Goal: Information Seeking & Learning: Understand process/instructions

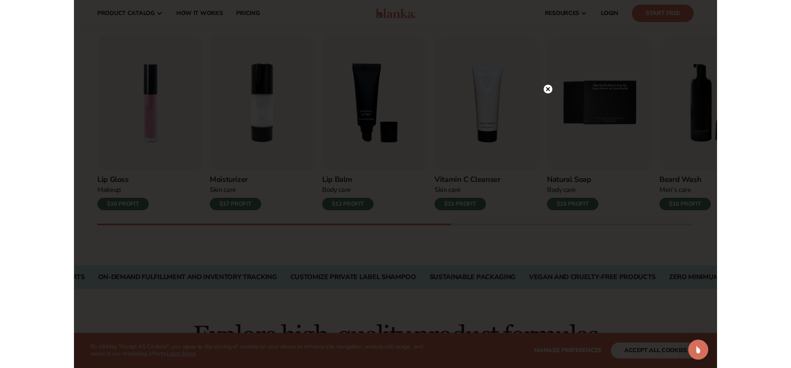
scroll to position [263, 0]
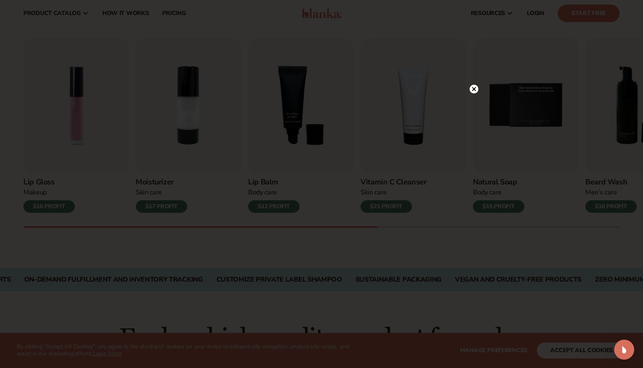
click at [474, 89] on icon at bounding box center [474, 89] width 4 height 4
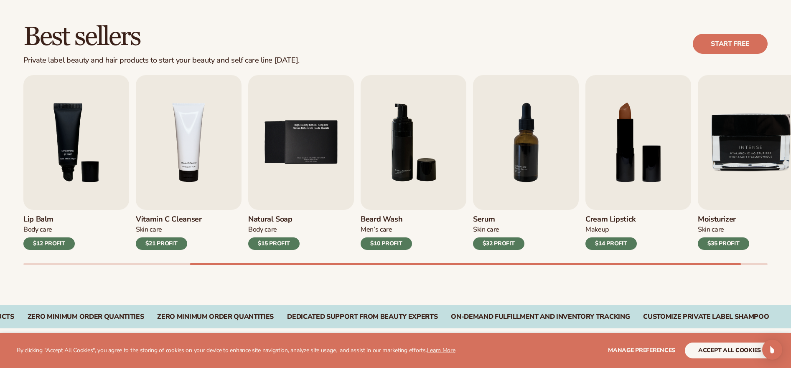
scroll to position [227, 0]
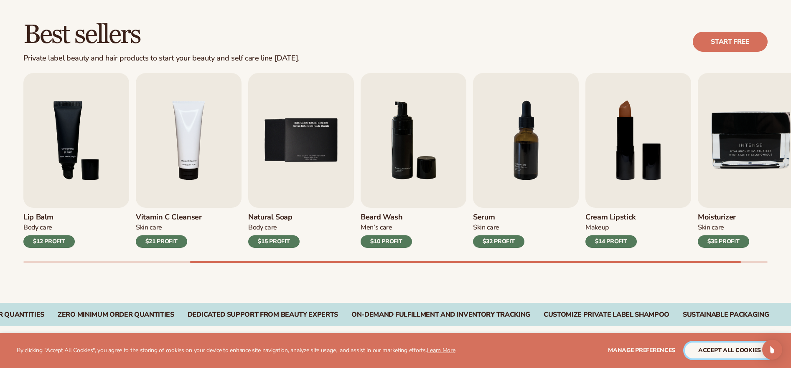
click at [642, 351] on button "accept all cookies" at bounding box center [729, 351] width 89 height 16
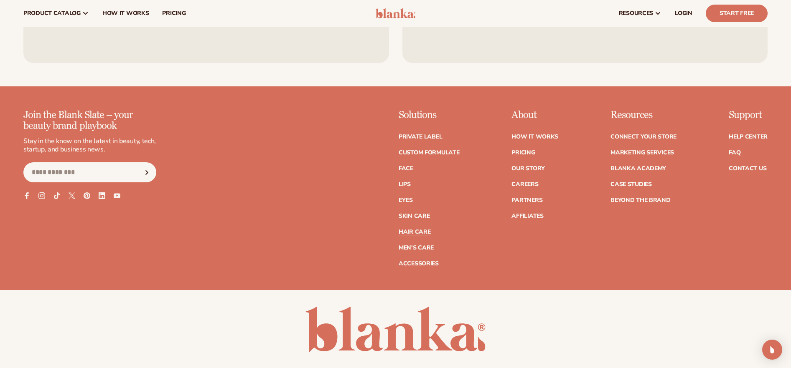
scroll to position [1746, 0]
click at [531, 139] on link "How It Works" at bounding box center [534, 137] width 47 height 6
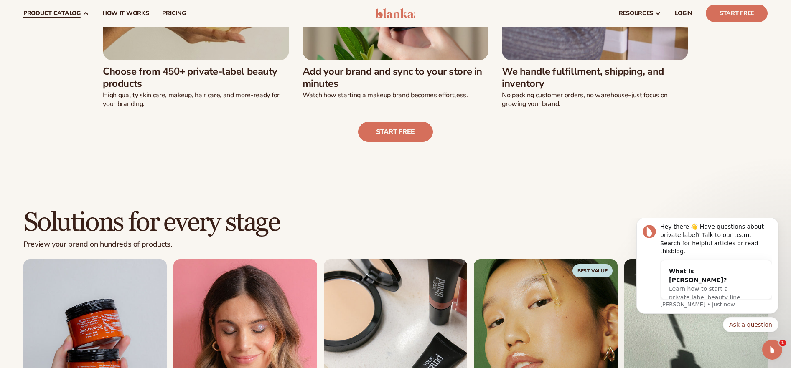
scroll to position [406, 0]
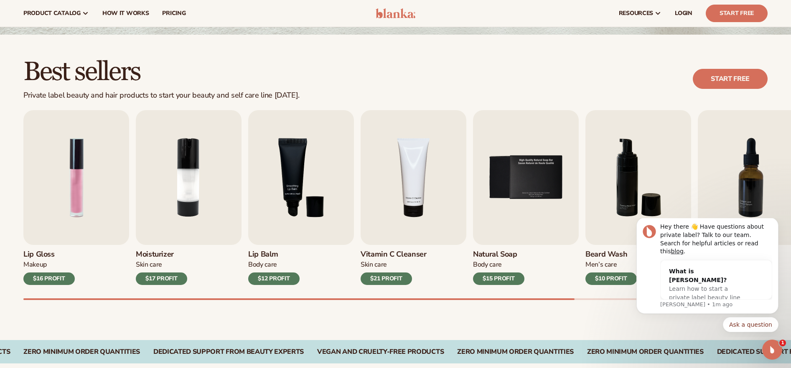
scroll to position [188, 0]
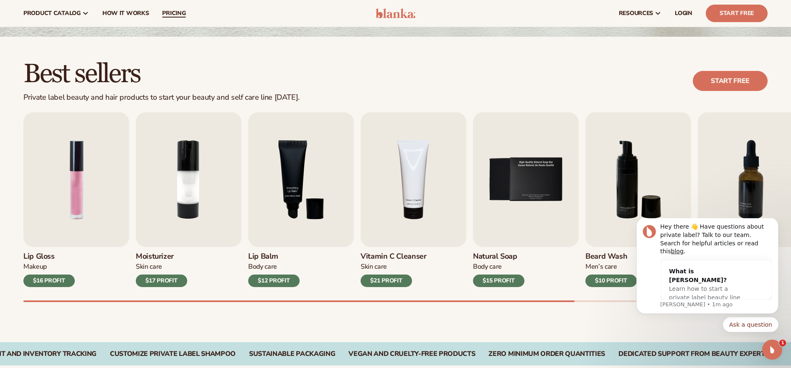
click at [172, 15] on span "pricing" at bounding box center [173, 13] width 23 height 7
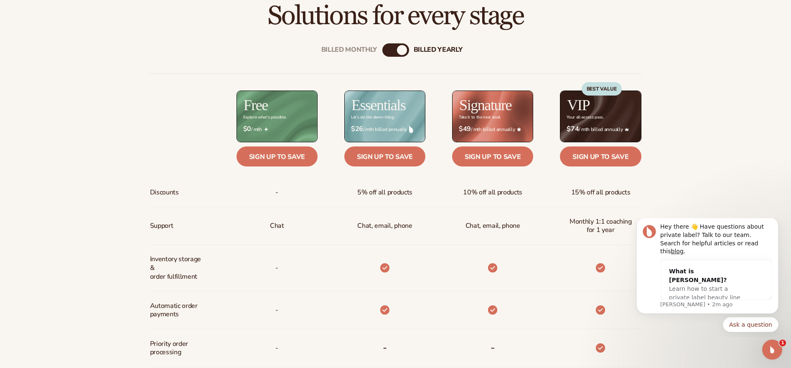
scroll to position [348, 0]
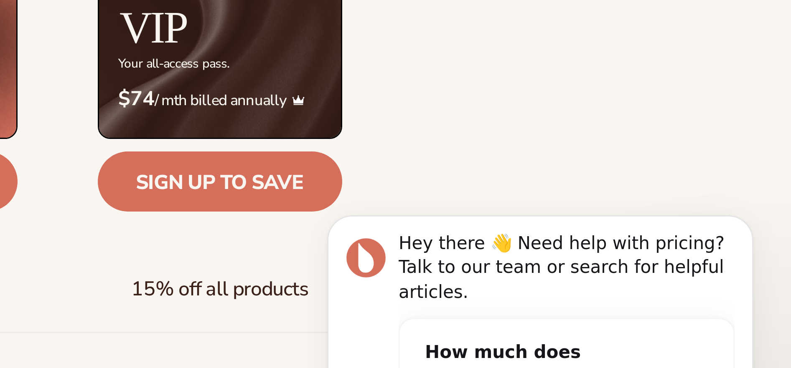
click at [443, 204] on icon "Dismiss notification" at bounding box center [442, 203] width 4 height 4
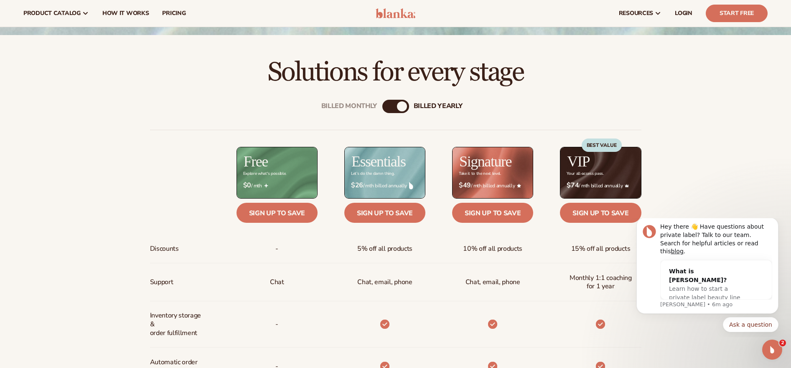
scroll to position [289, 0]
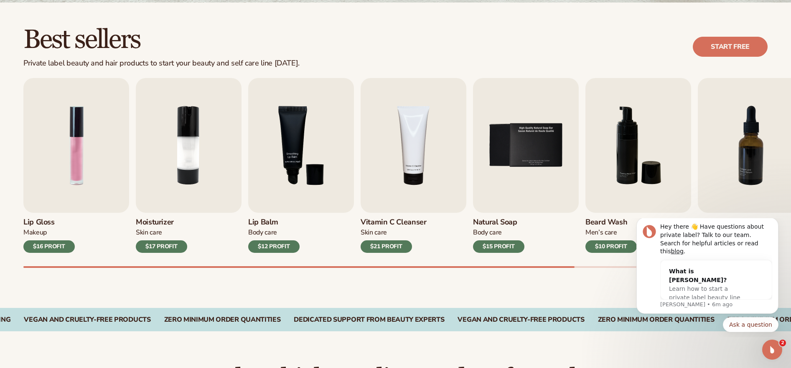
scroll to position [223, 0]
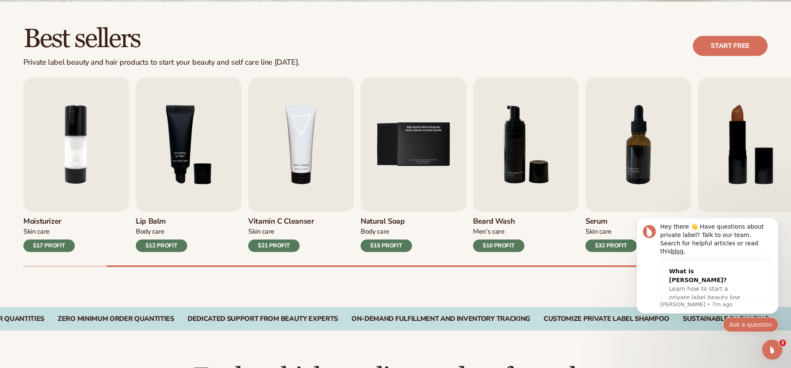
click at [750, 325] on button "Ask a question" at bounding box center [751, 324] width 56 height 15
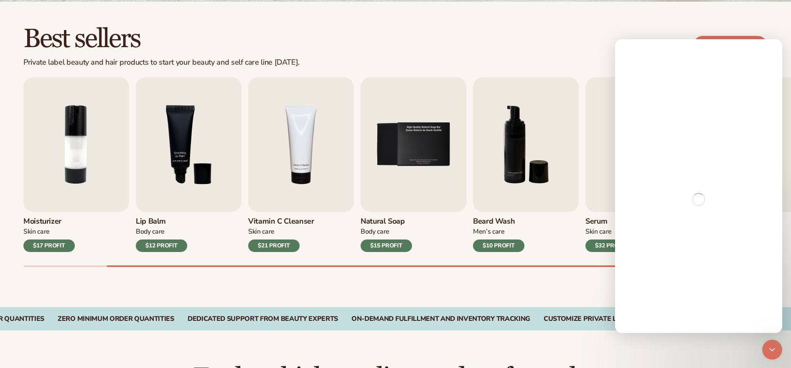
scroll to position [0, 0]
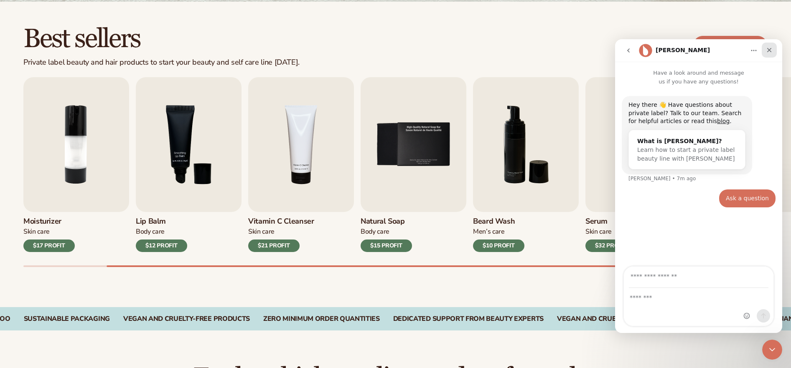
click at [771, 50] on icon "Close" at bounding box center [769, 50] width 7 height 7
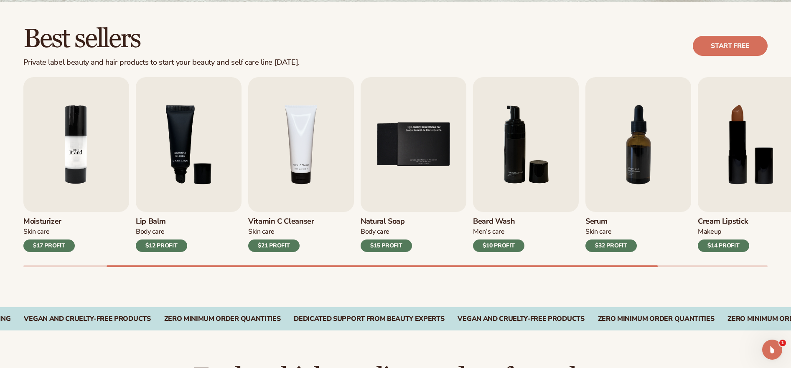
click at [71, 183] on img "2 / 9" at bounding box center [76, 144] width 106 height 135
click at [58, 243] on div "$17 PROFIT" at bounding box center [48, 246] width 51 height 13
click at [78, 134] on img "2 / 9" at bounding box center [76, 144] width 106 height 135
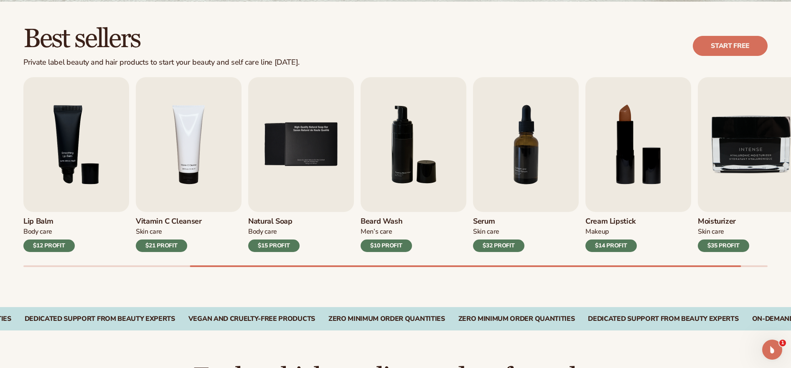
scroll to position [223, 0]
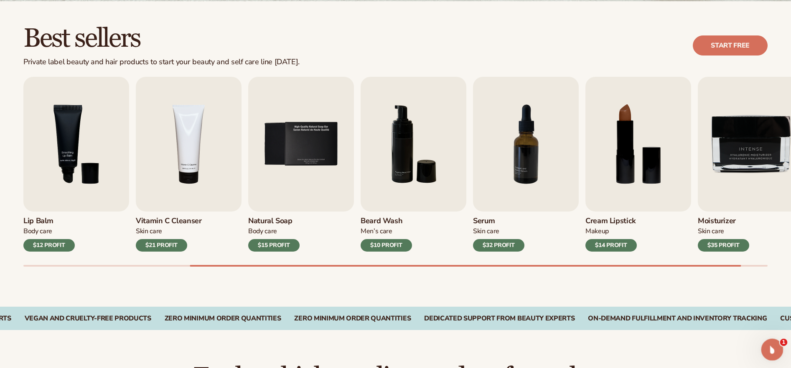
click at [776, 354] on div "Open Intercom Messenger" at bounding box center [771, 349] width 28 height 28
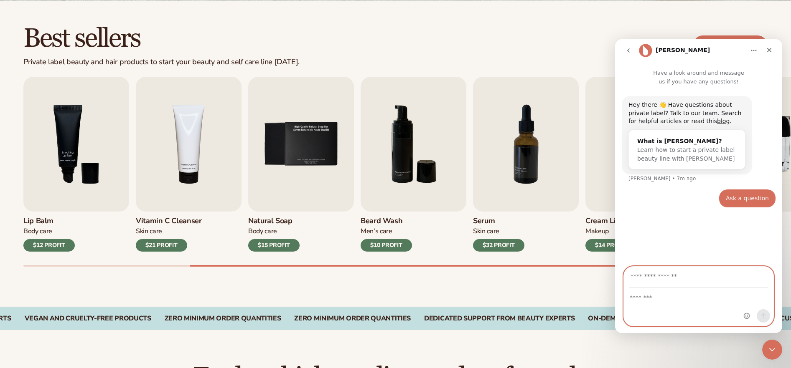
click at [635, 298] on textarea "Message…" at bounding box center [699, 296] width 150 height 14
type textarea "**********"
click at [639, 282] on input "Your email" at bounding box center [699, 277] width 140 height 21
type input "**********"
click at [764, 315] on icon "Send a message…" at bounding box center [763, 316] width 5 height 5
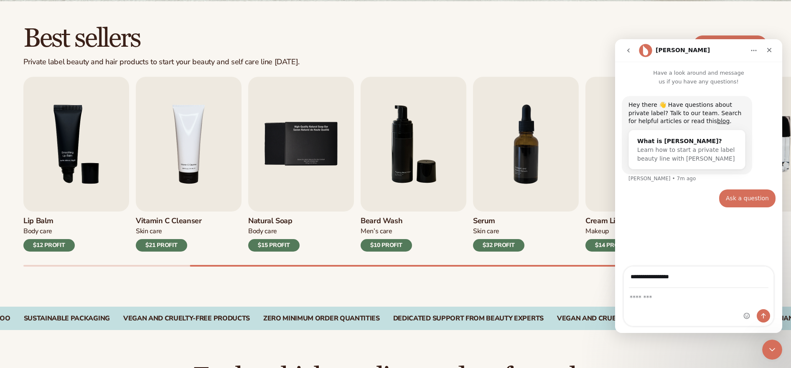
scroll to position [224, 0]
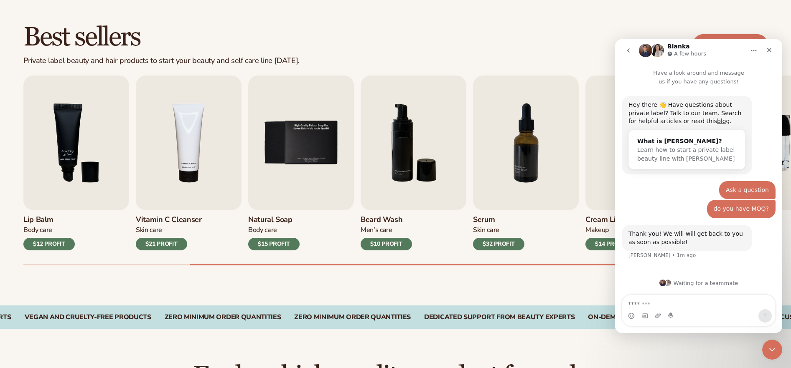
click at [516, 36] on div "Best sellers Private label beauty and hair products to start your beauty and se…" at bounding box center [395, 44] width 744 height 42
click at [770, 52] on icon "Close" at bounding box center [769, 50] width 7 height 7
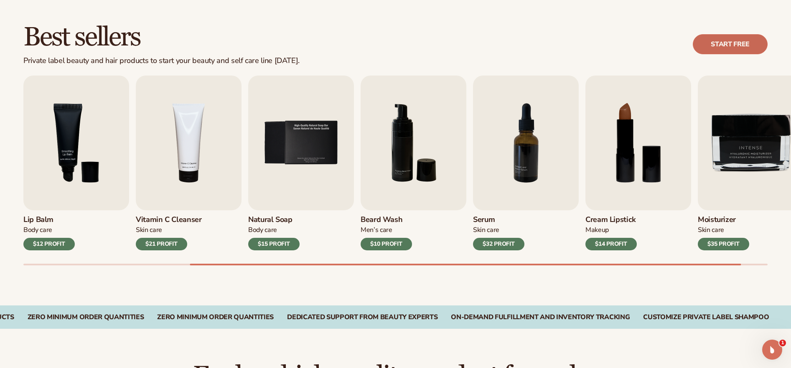
click at [735, 45] on link "Start free" at bounding box center [730, 44] width 75 height 20
